Goal: Task Accomplishment & Management: Use online tool/utility

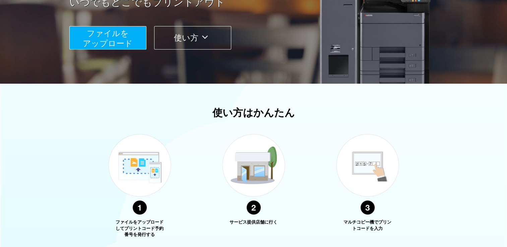
scroll to position [168, 0]
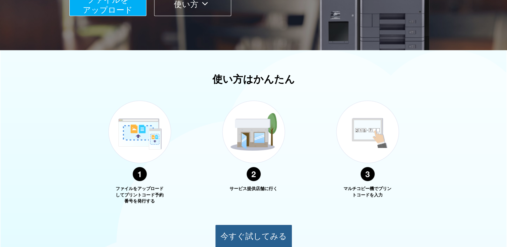
click at [263, 234] on button "今すぐ試してみる" at bounding box center [253, 236] width 77 height 23
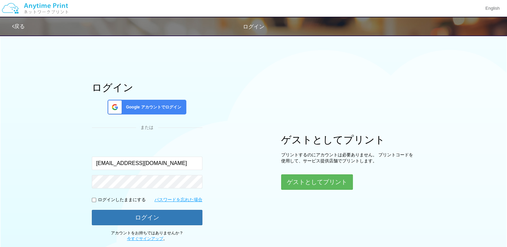
type input "[EMAIL_ADDRESS][DOMAIN_NAME]"
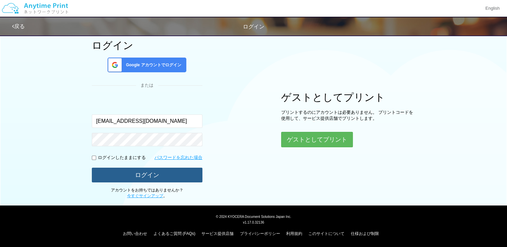
scroll to position [42, 0]
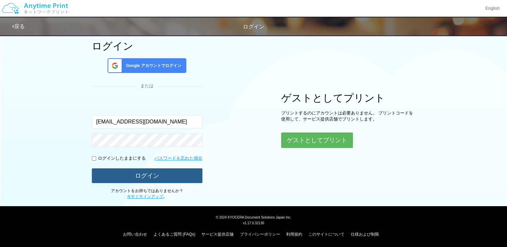
click at [161, 171] on button "ログイン" at bounding box center [147, 176] width 111 height 15
click at [131, 177] on button "ログイン" at bounding box center [147, 176] width 111 height 15
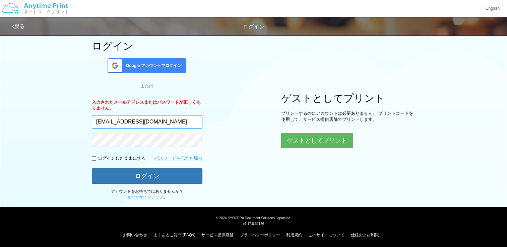
click at [112, 121] on input "[EMAIL_ADDRESS][DOMAIN_NAME]" at bounding box center [147, 121] width 111 height 13
click at [161, 64] on span "Google アカウントでログイン" at bounding box center [152, 66] width 58 height 6
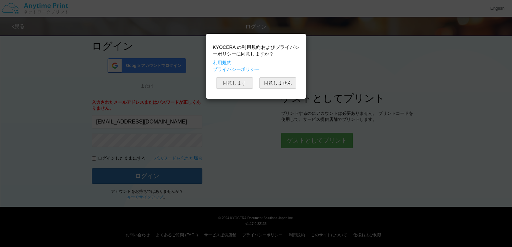
click at [232, 85] on button "同意します" at bounding box center [234, 82] width 37 height 11
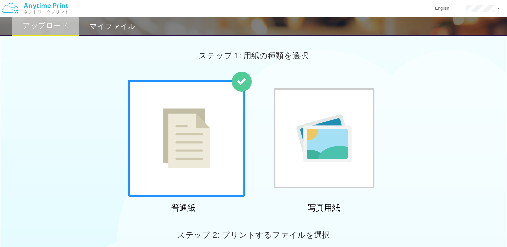
click at [193, 149] on img at bounding box center [187, 139] width 48 height 60
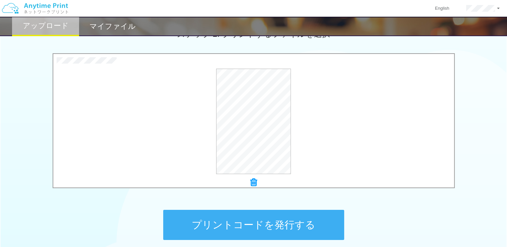
scroll to position [262, 0]
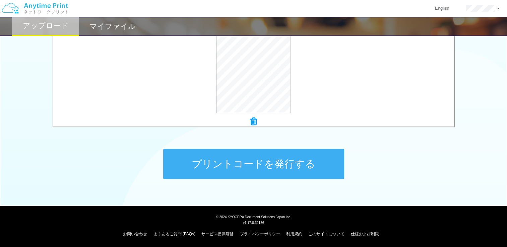
click at [279, 163] on button "プリントコードを発行する" at bounding box center [253, 164] width 181 height 30
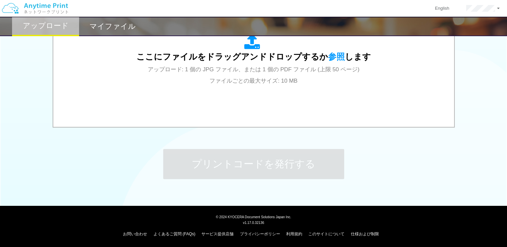
scroll to position [0, 0]
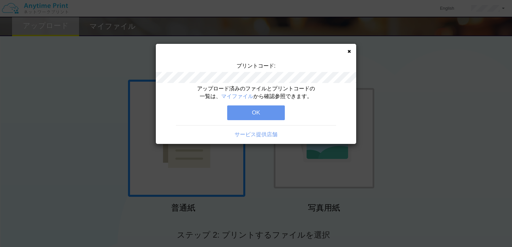
click at [243, 111] on button "OK" at bounding box center [256, 113] width 58 height 15
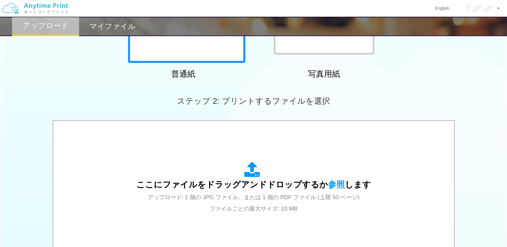
scroll to position [262, 0]
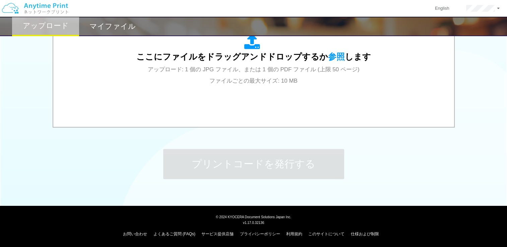
click at [126, 27] on h2 "マイファイル" at bounding box center [113, 26] width 46 height 8
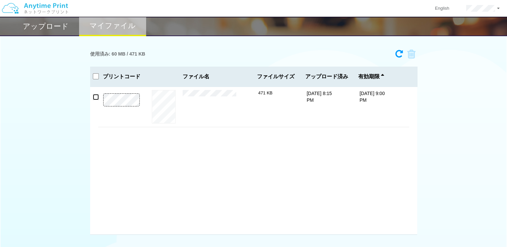
click at [95, 98] on input "checkbox" at bounding box center [96, 97] width 6 height 6
checkbox input "true"
click at [17, 122] on div "使用済み: 60 MB / 471 KB 8753-1532 有効期限 [DATE] 9:00 PM k_shikakukakuninsho.pdf 471 …" at bounding box center [253, 141] width 507 height 189
